Goal: Task Accomplishment & Management: Use online tool/utility

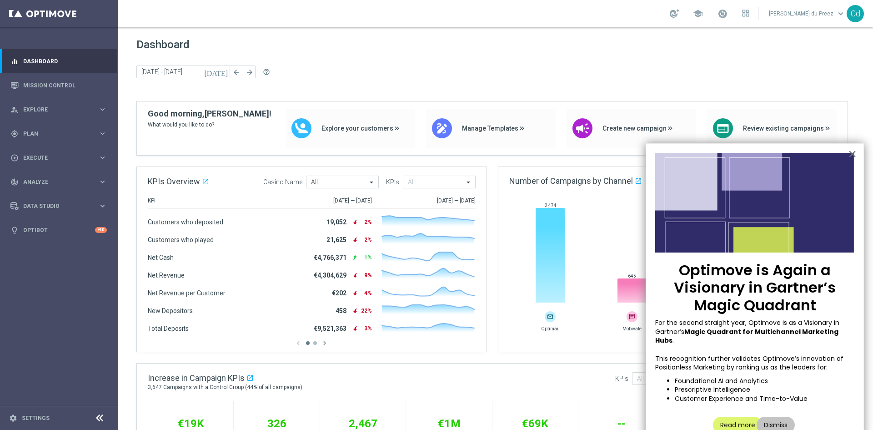
click at [438, 61] on div "Dashboard [DATE] [DATE] - [DATE] arrow_back arrow_forward help_outline" at bounding box center [495, 69] width 719 height 63
click at [777, 417] on button "Dismiss" at bounding box center [776, 425] width 38 height 16
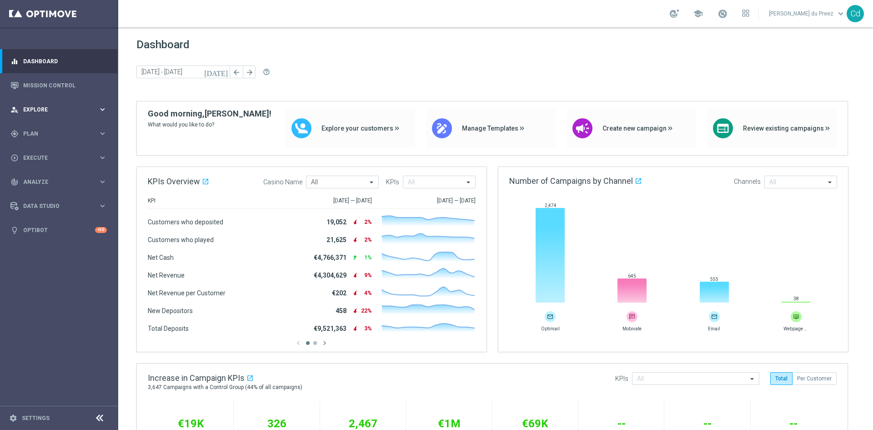
click at [39, 111] on span "Explore" at bounding box center [60, 109] width 75 height 5
click at [39, 107] on span "Explore" at bounding box center [60, 109] width 75 height 5
click at [35, 108] on span "Explore" at bounding box center [60, 109] width 75 height 5
click at [27, 133] on span "Plan" at bounding box center [60, 133] width 75 height 5
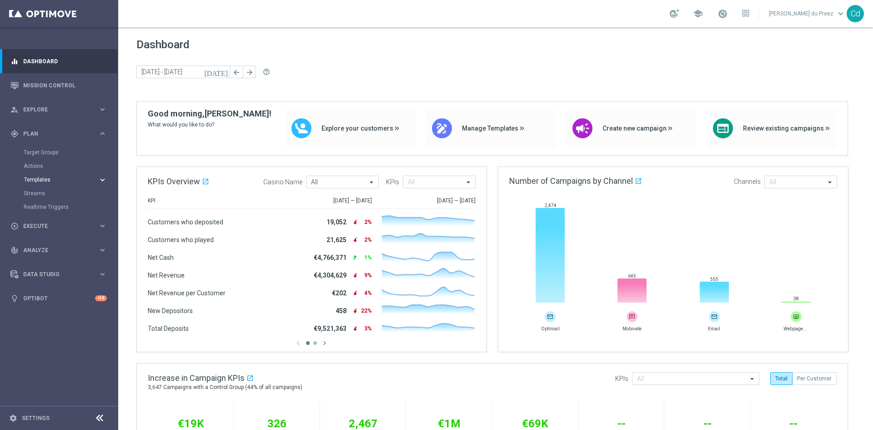
click at [47, 181] on span "Templates" at bounding box center [56, 179] width 65 height 5
click at [47, 192] on link "Optimail" at bounding box center [61, 193] width 66 height 7
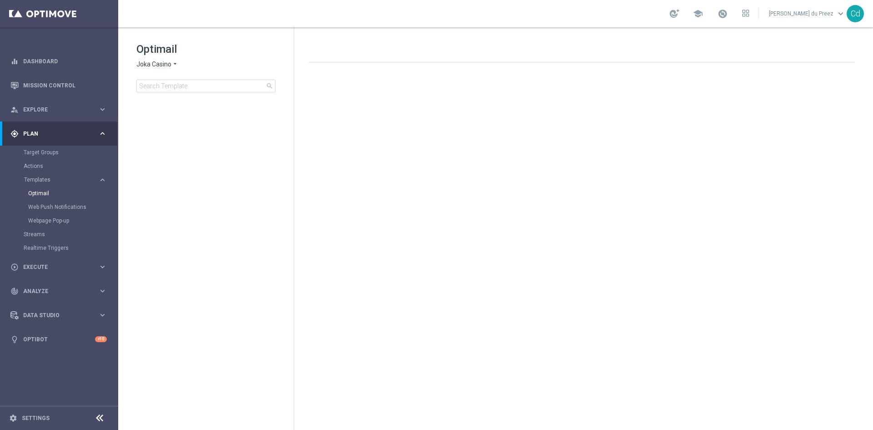
click at [153, 63] on span "Joka Casino" at bounding box center [153, 64] width 35 height 9
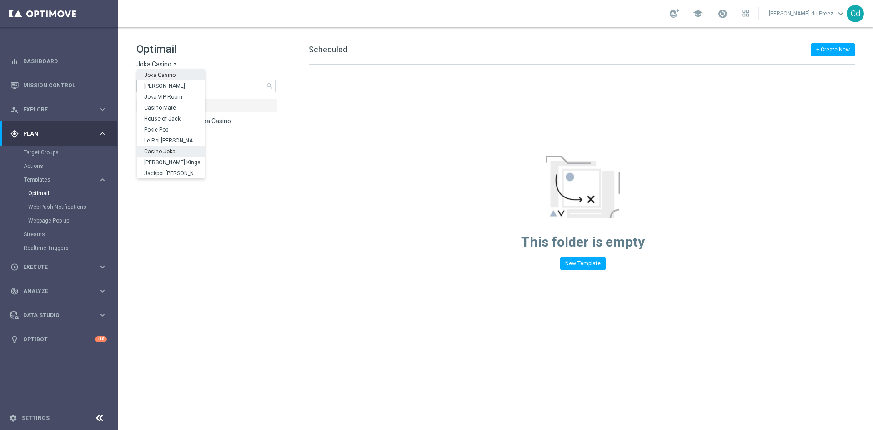
click at [0, 0] on span "Casino Joka" at bounding box center [0, 0] width 0 height 0
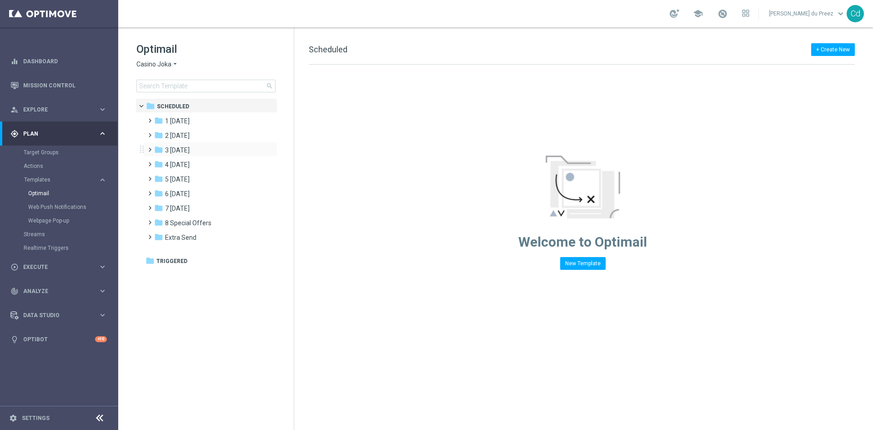
click at [149, 147] on span at bounding box center [148, 146] width 4 height 4
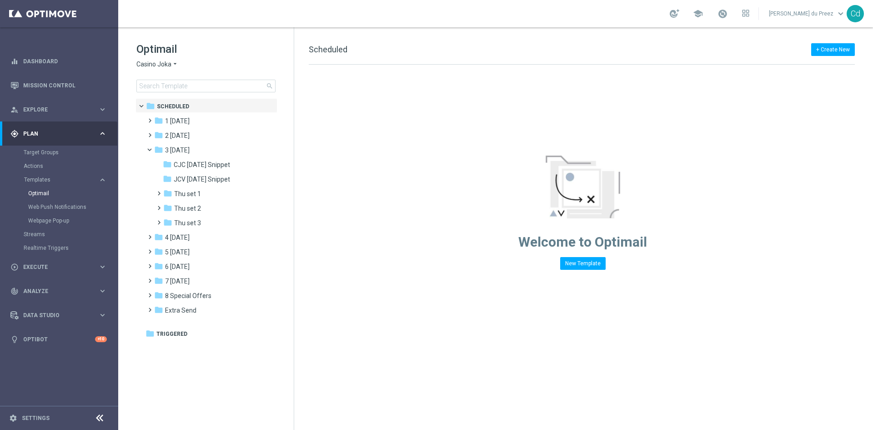
drag, startPoint x: 217, startPoint y: 166, endPoint x: 370, endPoint y: 172, distance: 153.0
click at [217, 166] on span "CJC [DATE] Snippet" at bounding box center [202, 165] width 56 height 8
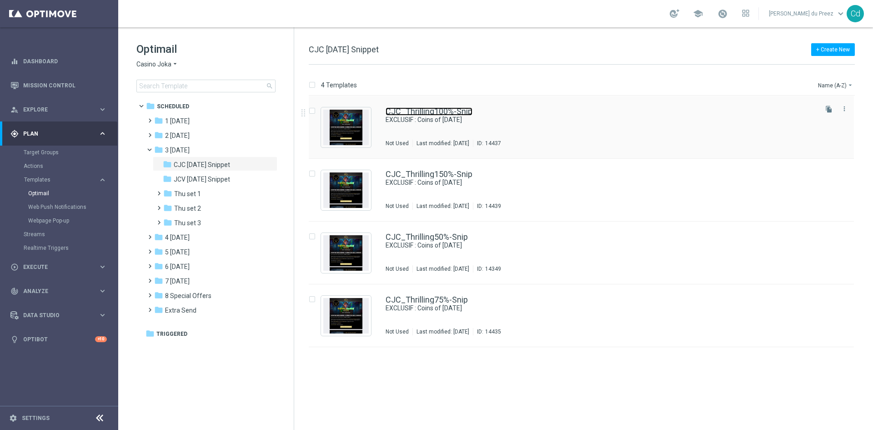
click at [453, 111] on link "CJC_Thrilling100%-Snip" at bounding box center [429, 111] width 87 height 8
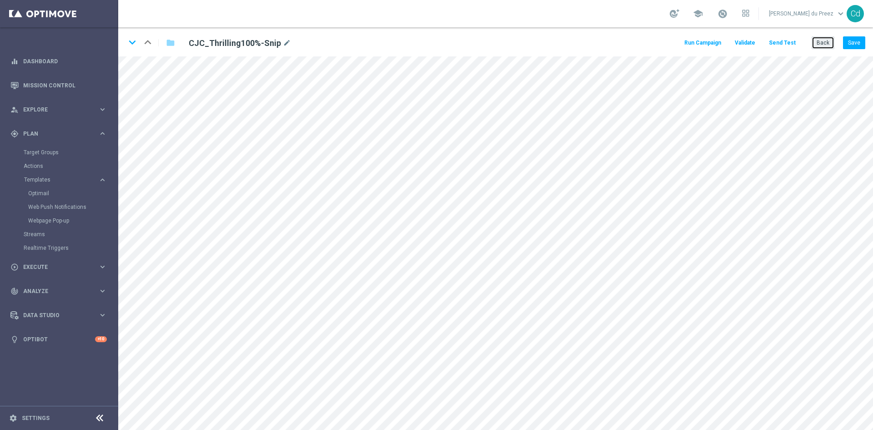
click at [825, 42] on button "Back" at bounding box center [823, 42] width 23 height 13
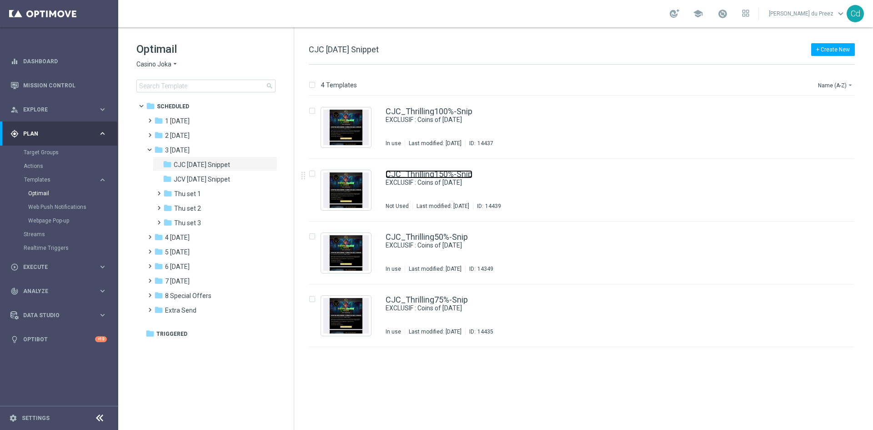
drag, startPoint x: 433, startPoint y: 176, endPoint x: 459, endPoint y: 182, distance: 26.9
click at [433, 176] on link "CJC_Thrilling150%-Snip" at bounding box center [429, 174] width 87 height 8
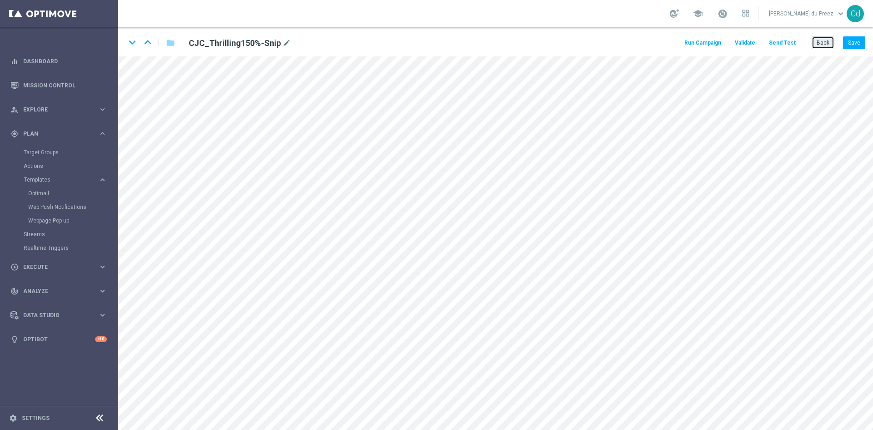
click at [827, 43] on button "Back" at bounding box center [823, 42] width 23 height 13
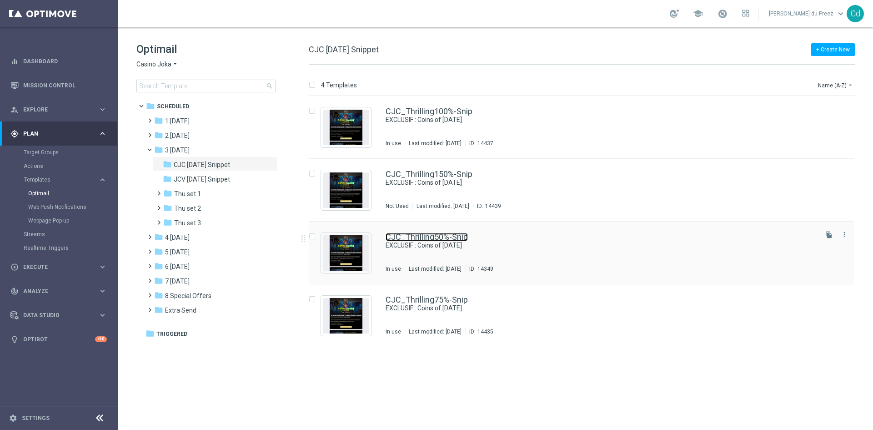
click at [449, 236] on link "CJC_Thrilling50%-Snip" at bounding box center [427, 237] width 82 height 8
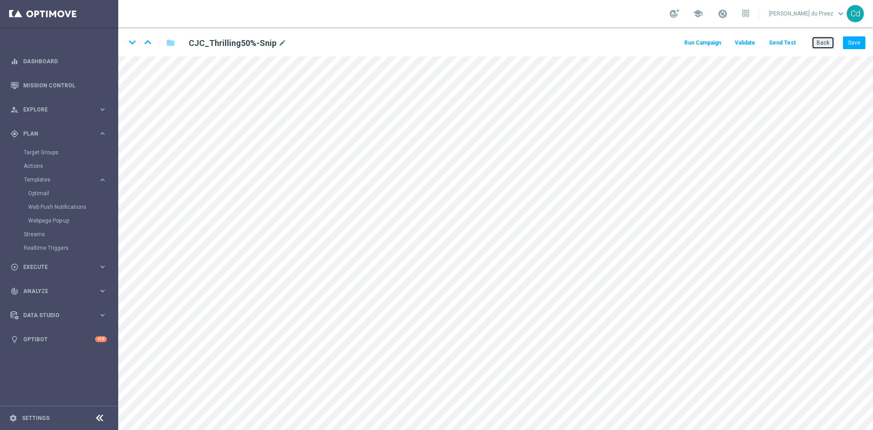
click at [824, 42] on button "Back" at bounding box center [823, 42] width 23 height 13
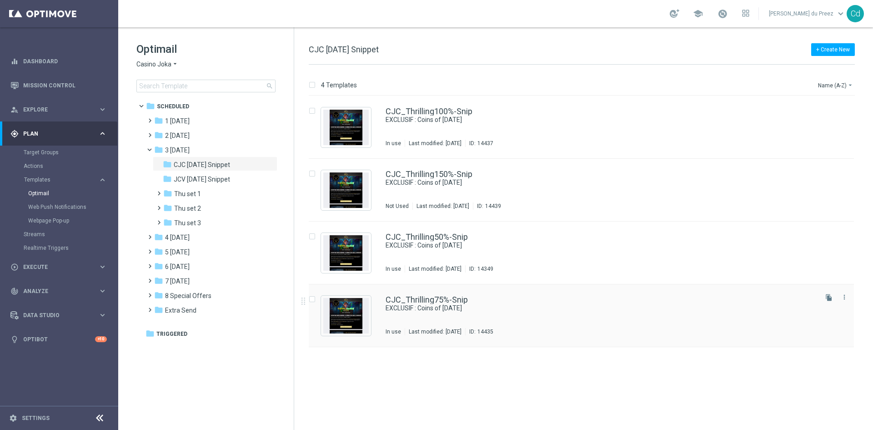
click at [439, 295] on div "CJC_Thrilling75%-Snip EXCLUSIF : Coins of [DATE] In use Last modified: [DATE] I…" at bounding box center [581, 315] width 545 height 63
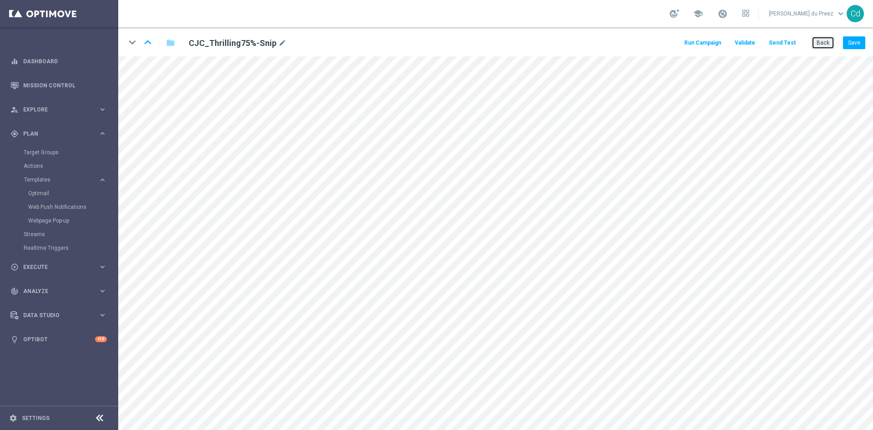
click at [831, 46] on button "Back" at bounding box center [823, 42] width 23 height 13
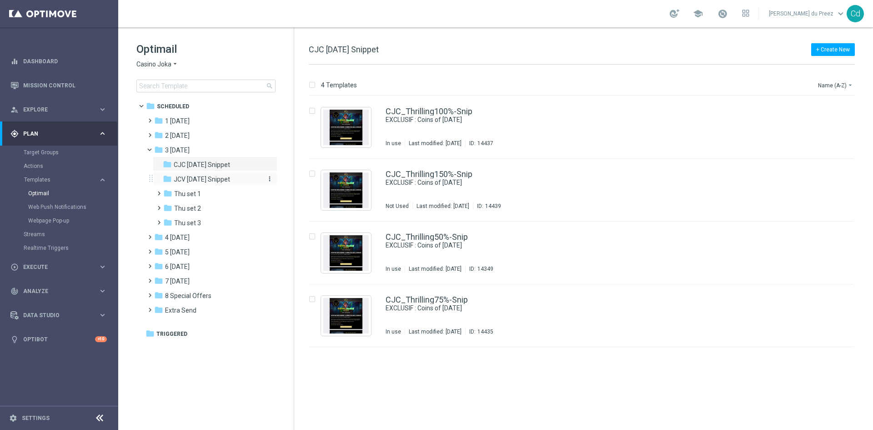
click at [223, 178] on span "JCV [DATE] Snippet" at bounding box center [202, 179] width 56 height 8
click at [441, 111] on link "JCV_Thrilling100%-Snip" at bounding box center [429, 111] width 86 height 8
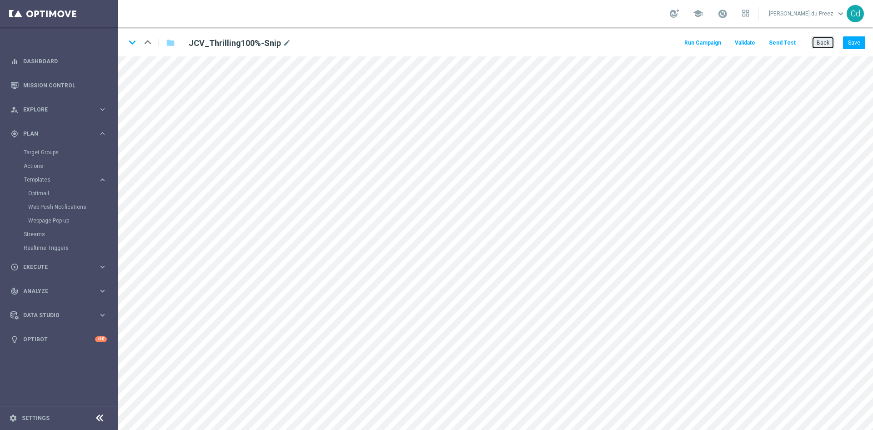
click at [827, 40] on button "Back" at bounding box center [823, 42] width 23 height 13
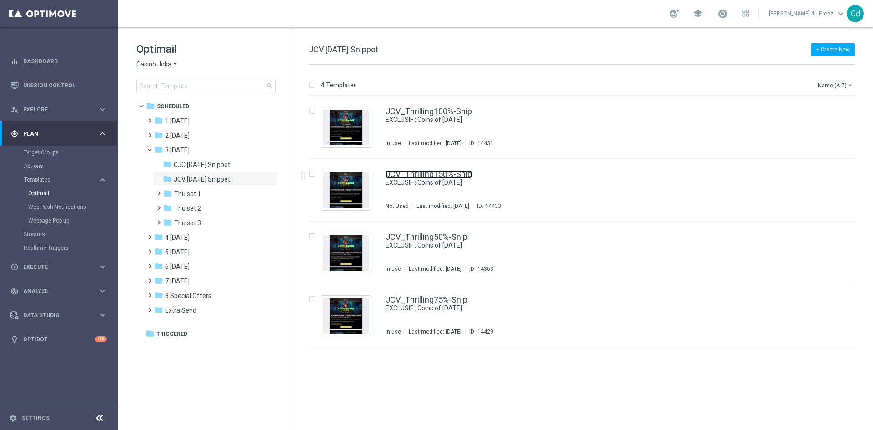
drag, startPoint x: 450, startPoint y: 176, endPoint x: 502, endPoint y: 176, distance: 51.9
click at [450, 176] on link "JCV_Thrilling150%-Snip" at bounding box center [429, 174] width 86 height 8
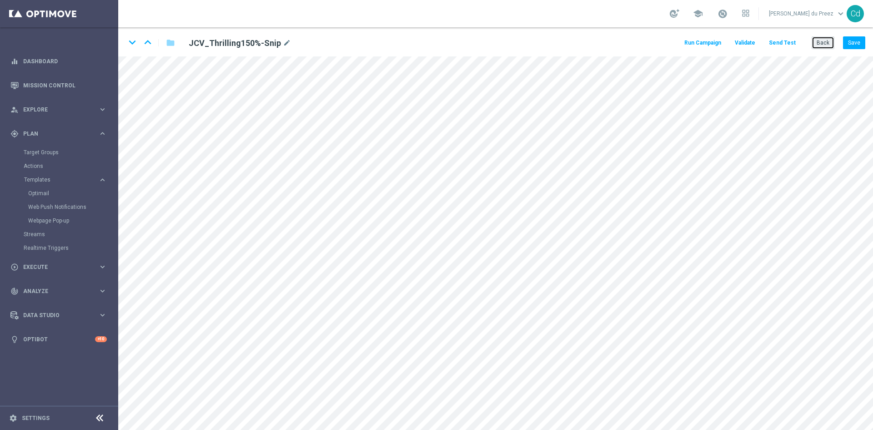
click at [827, 45] on button "Back" at bounding box center [823, 42] width 23 height 13
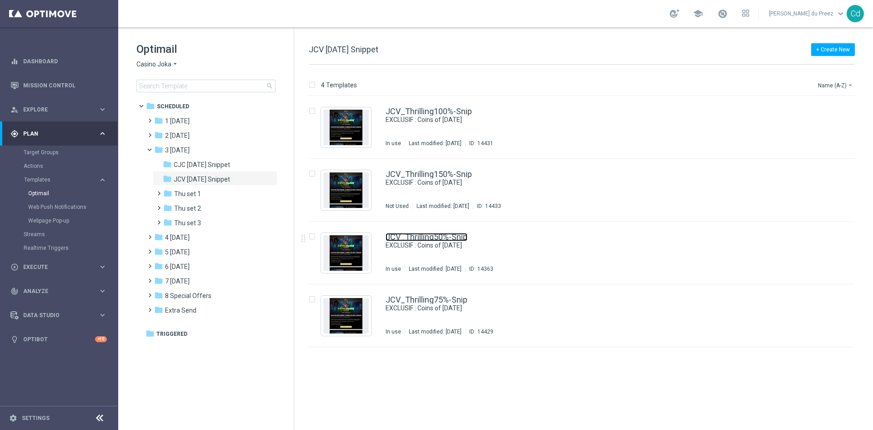
drag, startPoint x: 435, startPoint y: 237, endPoint x: 480, endPoint y: 237, distance: 45.5
click at [435, 237] on link "JCV_Thrilling50%-Snip" at bounding box center [427, 237] width 82 height 8
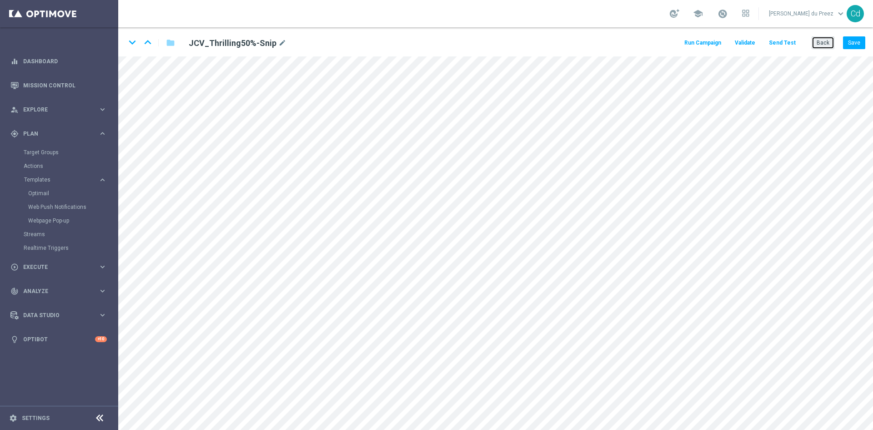
click at [827, 45] on button "Back" at bounding box center [823, 42] width 23 height 13
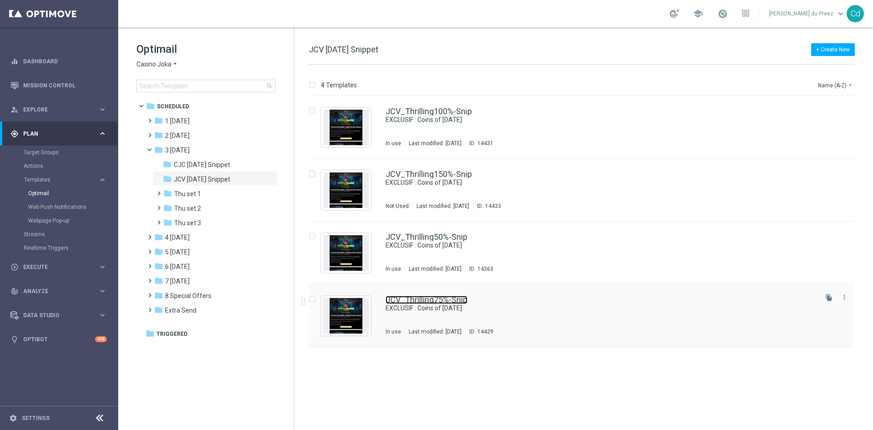
click at [436, 299] on link "JCV_Thrilling75%-Snip" at bounding box center [427, 300] width 82 height 8
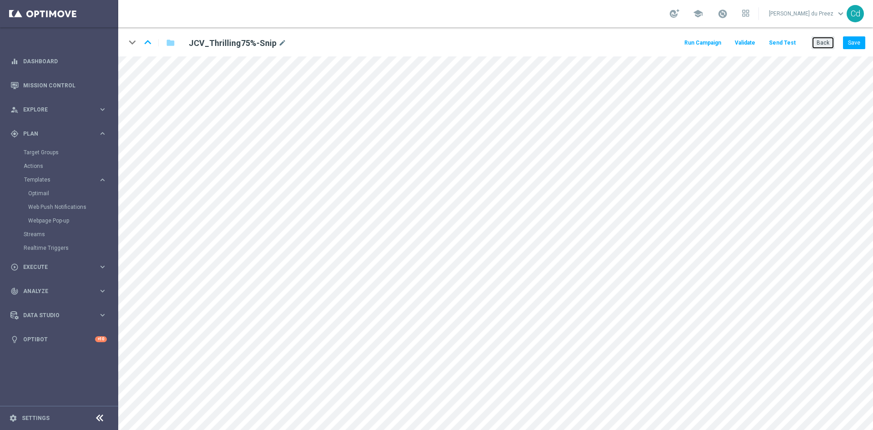
click at [821, 40] on button "Back" at bounding box center [823, 42] width 23 height 13
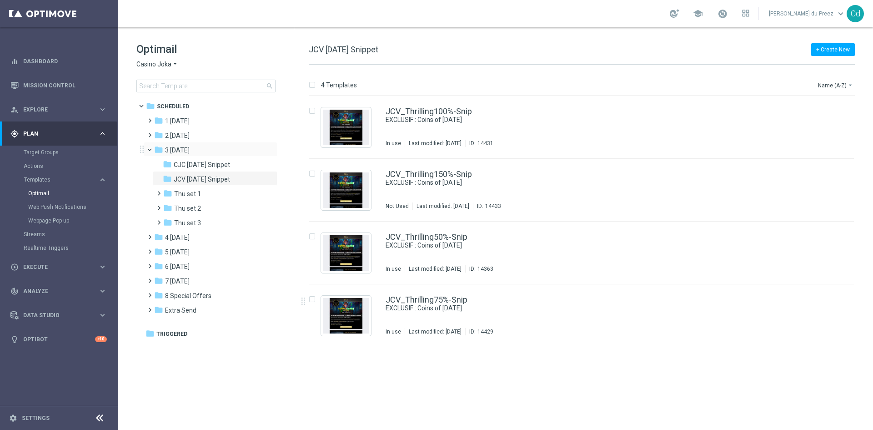
click at [152, 150] on span at bounding box center [154, 148] width 4 height 4
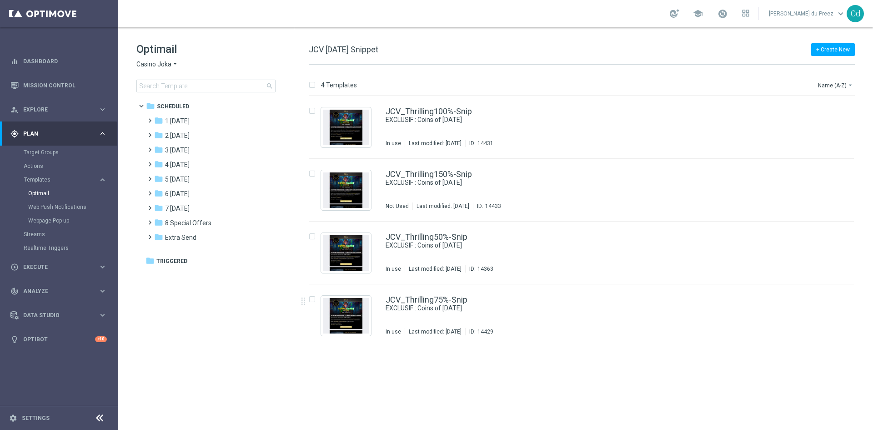
click at [146, 66] on span "Casino Joka" at bounding box center [153, 64] width 35 height 9
click at [0, 0] on span "Le Roi [PERSON_NAME]" at bounding box center [0, 0] width 0 height 0
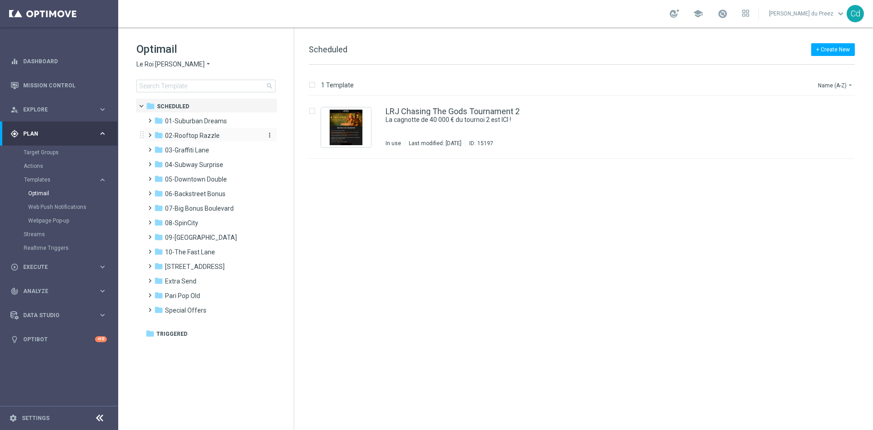
click at [196, 135] on span "02-Rooftop Razzle" at bounding box center [192, 135] width 55 height 8
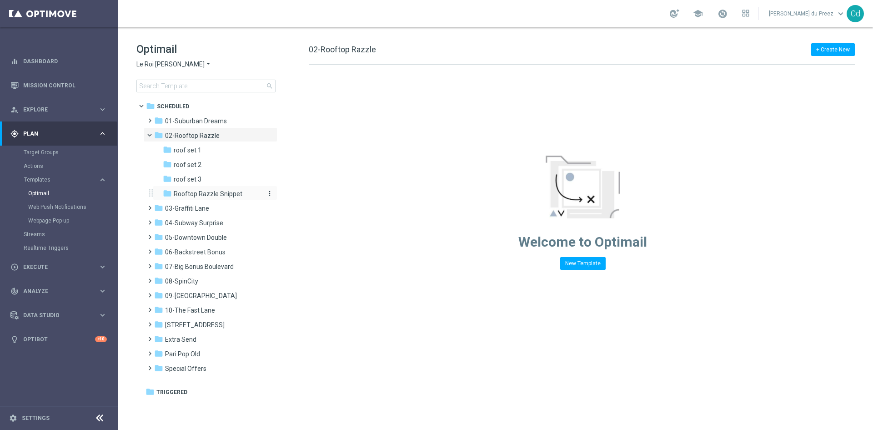
click at [216, 191] on span "Rooftop Razzle Snippet" at bounding box center [208, 194] width 69 height 8
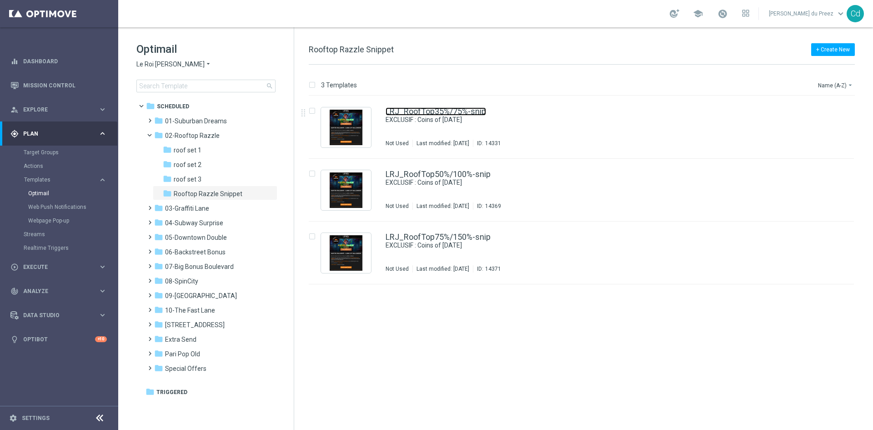
click at [436, 112] on link "LRJ_RoofTop35%/75%-snip" at bounding box center [436, 111] width 101 height 8
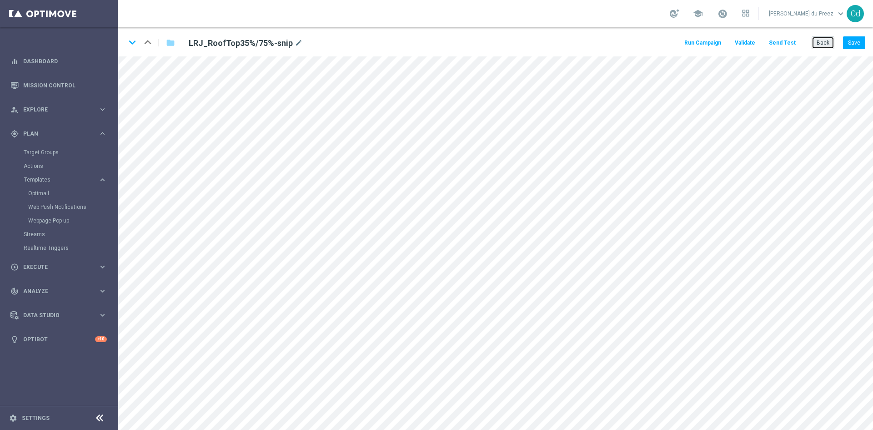
click at [823, 45] on button "Back" at bounding box center [823, 42] width 23 height 13
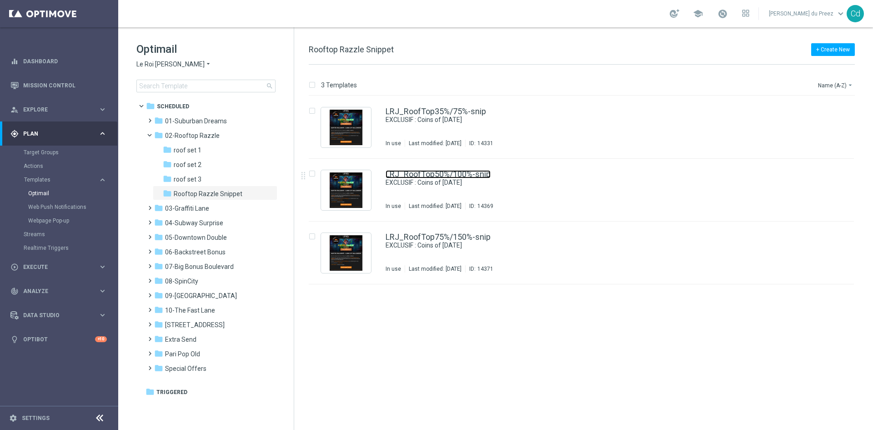
drag, startPoint x: 458, startPoint y: 174, endPoint x: 469, endPoint y: 176, distance: 11.9
click at [458, 174] on link "LRJ_RoofTop50%/100%-snip" at bounding box center [438, 174] width 105 height 8
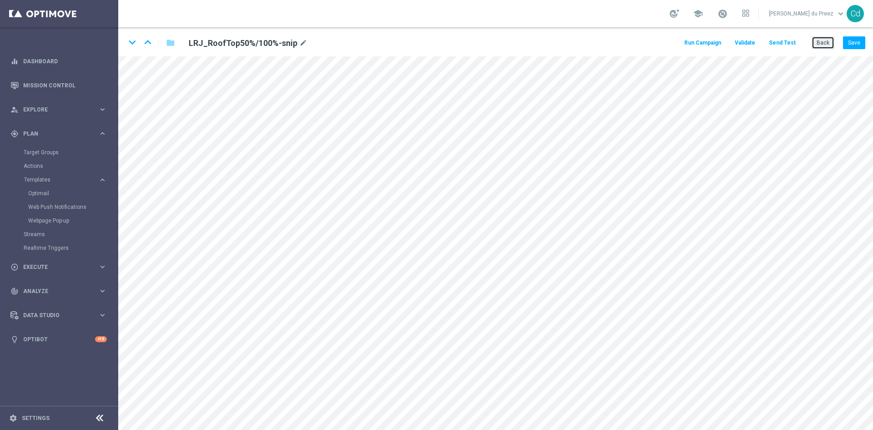
click at [827, 42] on button "Back" at bounding box center [823, 42] width 23 height 13
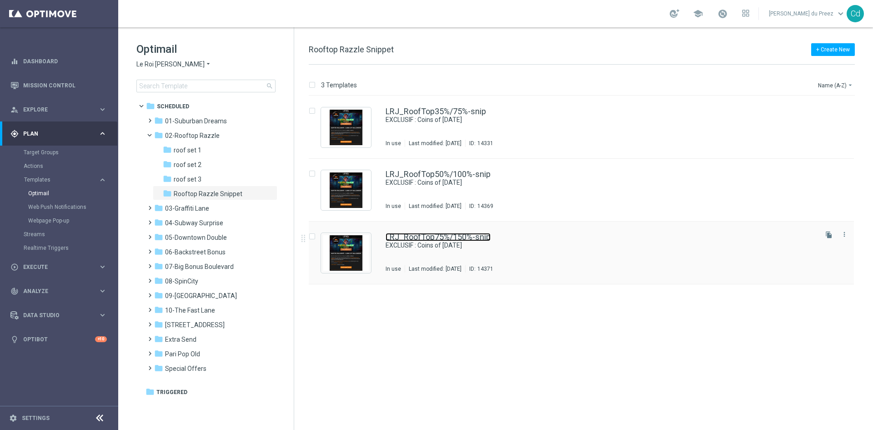
click at [444, 237] on link "LRJ_RoofTop75%/150%-snip" at bounding box center [438, 237] width 105 height 8
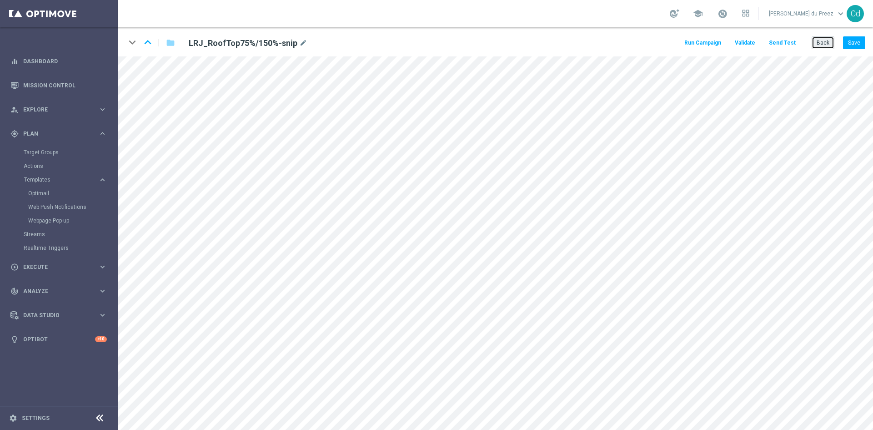
click at [830, 43] on button "Back" at bounding box center [823, 42] width 23 height 13
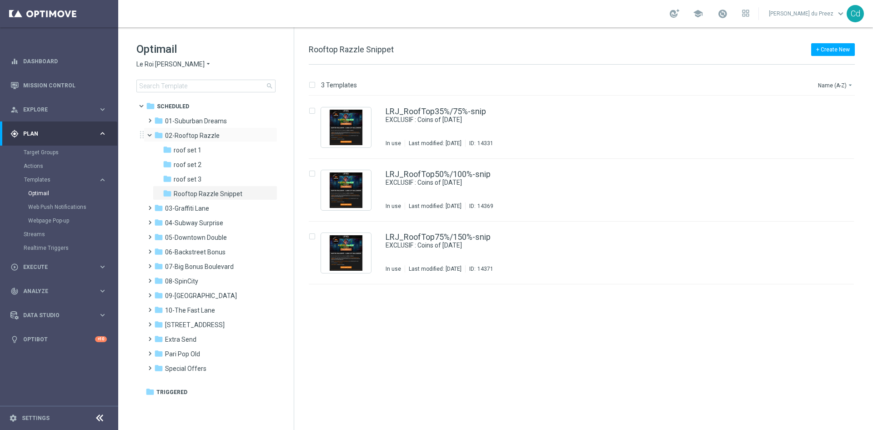
click at [152, 135] on span at bounding box center [154, 133] width 4 height 4
